Goal: Information Seeking & Learning: Learn about a topic

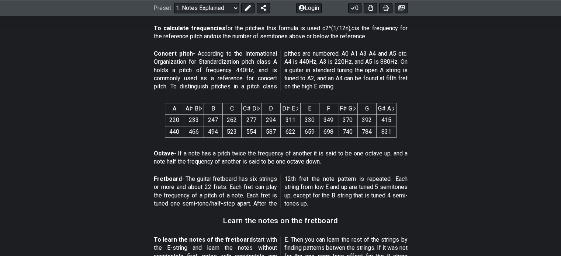
scroll to position [435, 0]
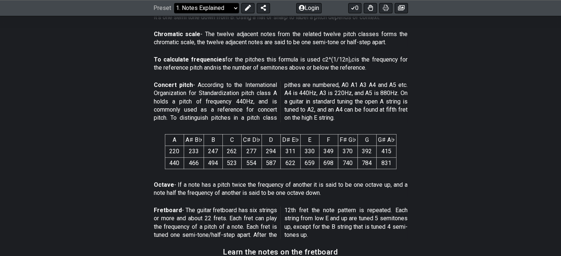
click at [226, 8] on select "Welcome to #fretflip! Initial Preset Custom Preset Minor Pentatonic Major Penta…" at bounding box center [206, 8] width 65 height 10
click at [174, 13] on select "Welcome to #fretflip! Initial Preset Custom Preset Minor Pentatonic Major Penta…" at bounding box center [206, 8] width 65 height 10
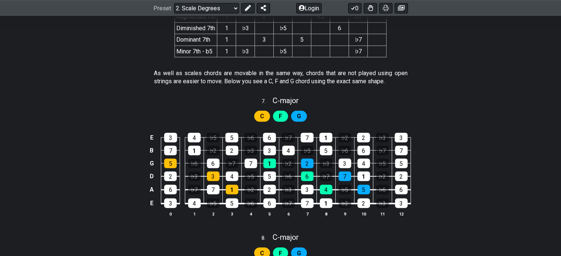
scroll to position [1566, 0]
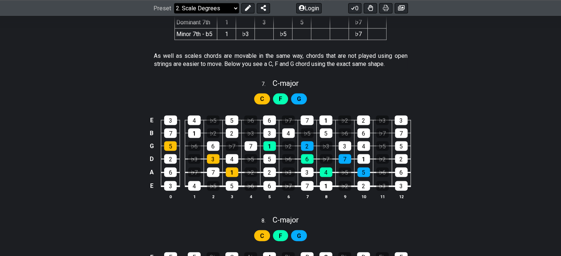
click at [205, 8] on select "Welcome to #fretflip! Initial Preset Custom Preset Minor Pentatonic Major Penta…" at bounding box center [206, 8] width 65 height 10
click at [174, 13] on select "Welcome to #fretflip! Initial Preset Custom Preset Minor Pentatonic Major Penta…" at bounding box center [206, 8] width 65 height 10
select select "/scale-degrees-and-intervals"
select select "C"
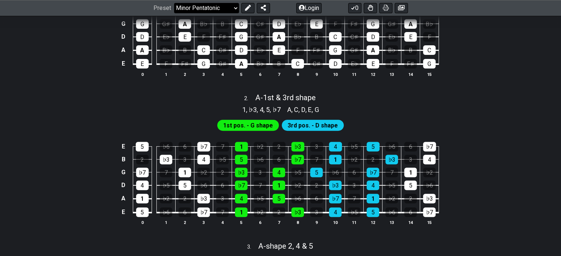
scroll to position [247, 0]
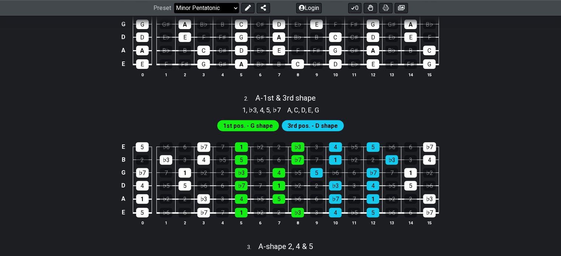
click at [194, 10] on select "Welcome to #fretflip! Initial Preset Custom Preset Minor Pentatonic Major Penta…" at bounding box center [206, 8] width 65 height 10
click at [174, 13] on select "Welcome to #fretflip! Initial Preset Custom Preset Minor Pentatonic Major Penta…" at bounding box center [206, 8] width 65 height 10
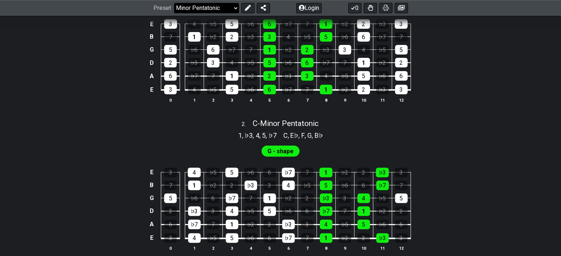
select select "/major-pentatonic"
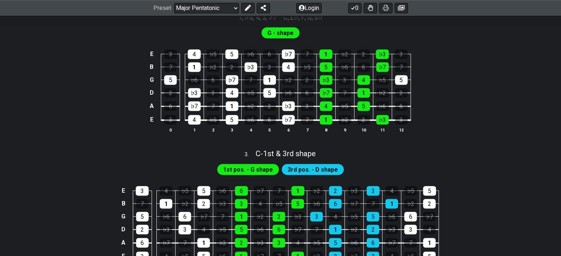
scroll to position [366, 0]
